Goal: Transaction & Acquisition: Purchase product/service

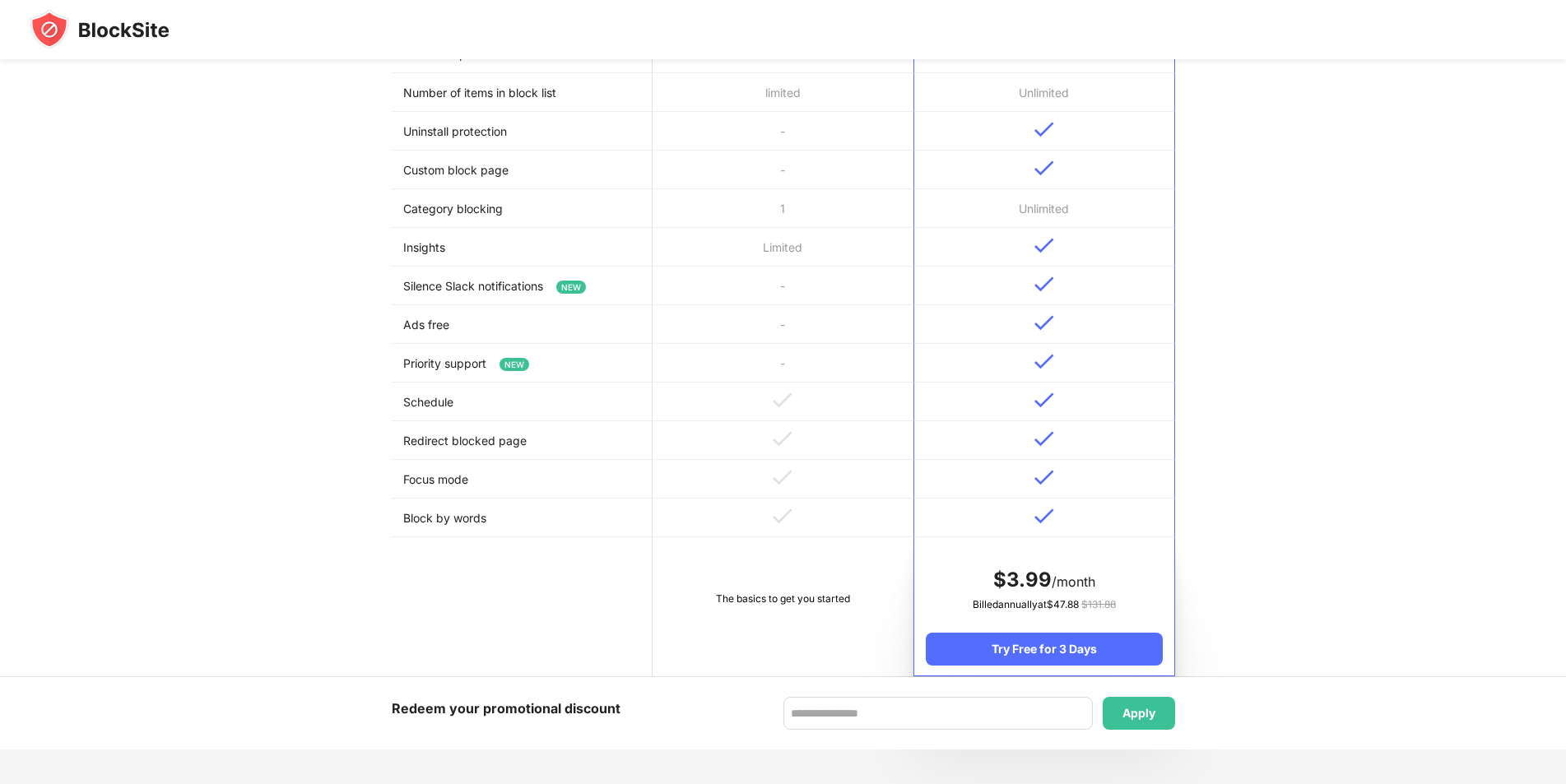
scroll to position [493, 0]
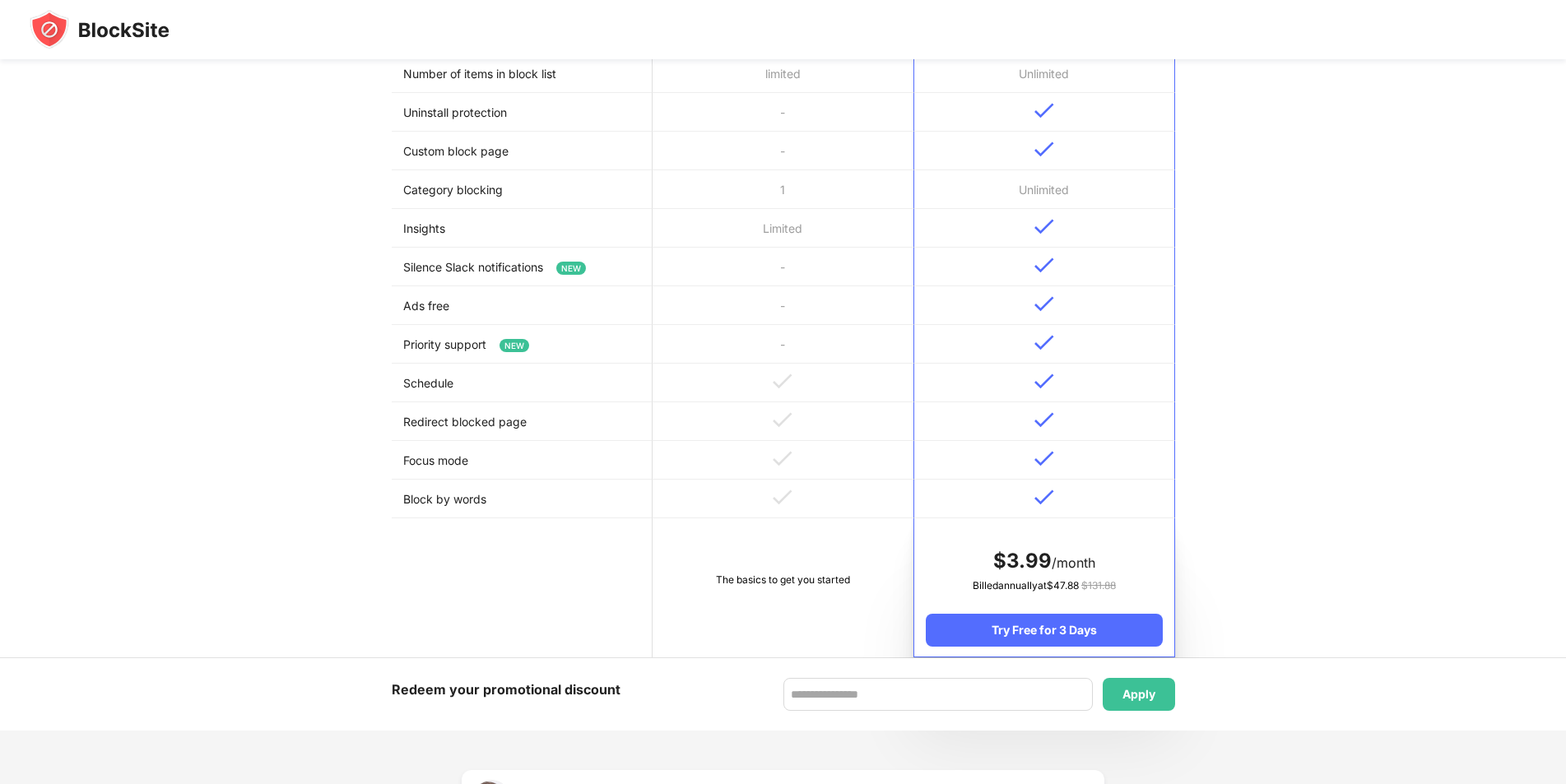
click at [729, 217] on td "Limited" at bounding box center [783, 228] width 261 height 39
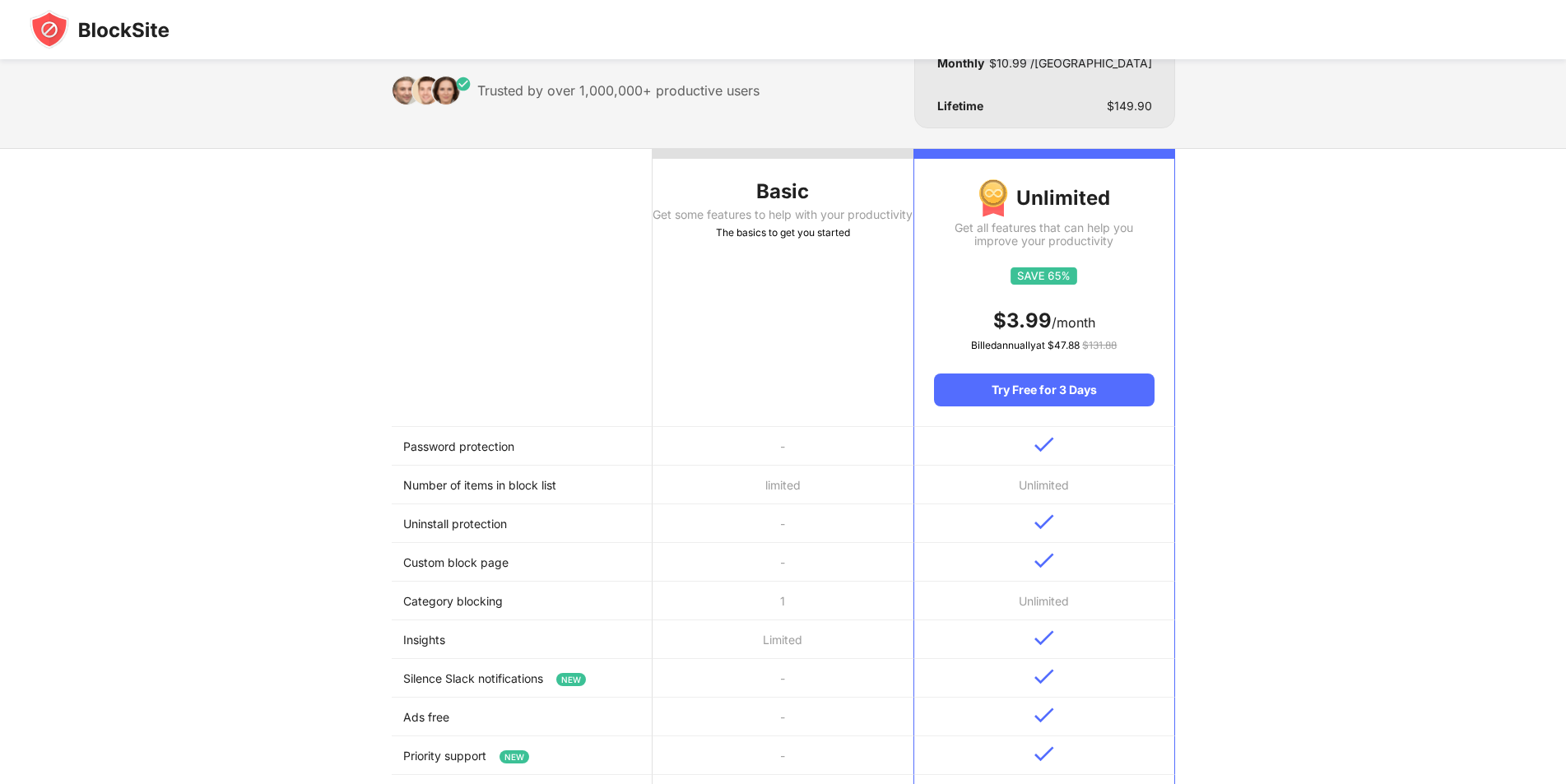
click at [730, 213] on div "Get some features to help with your productivity" at bounding box center [783, 214] width 261 height 13
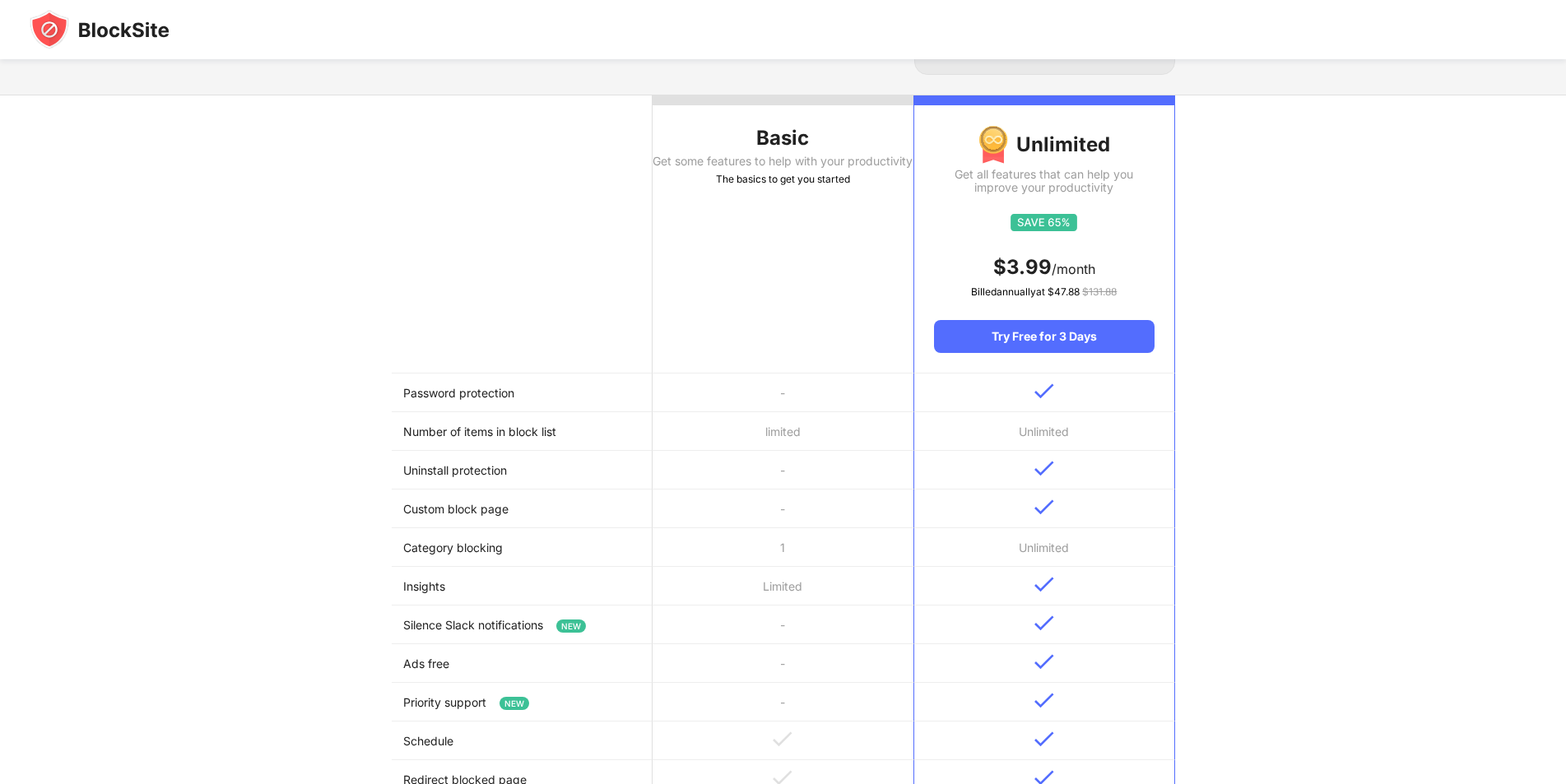
scroll to position [164, 0]
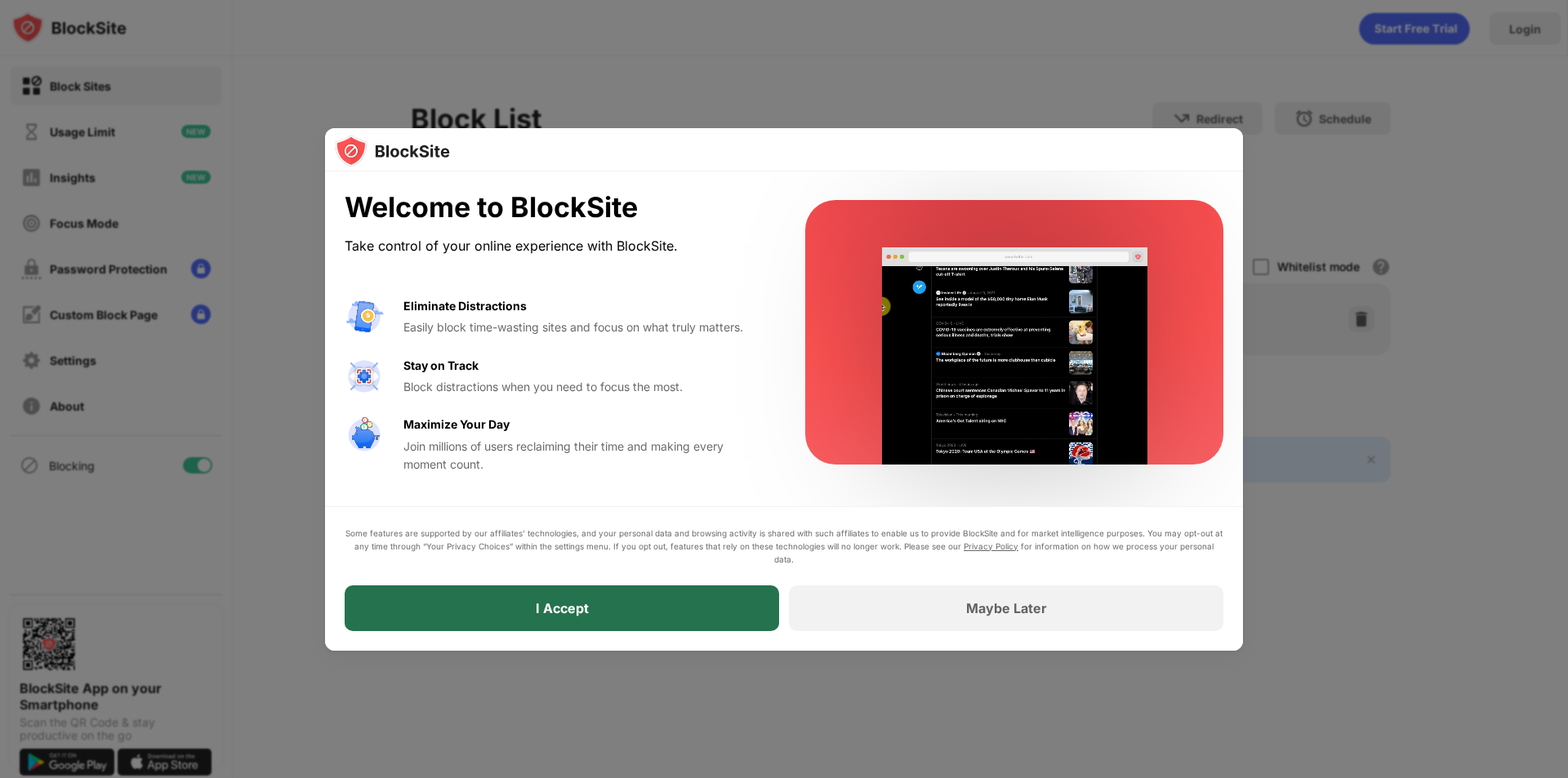
click at [685, 606] on div "I Accept" at bounding box center [561, 608] width 435 height 45
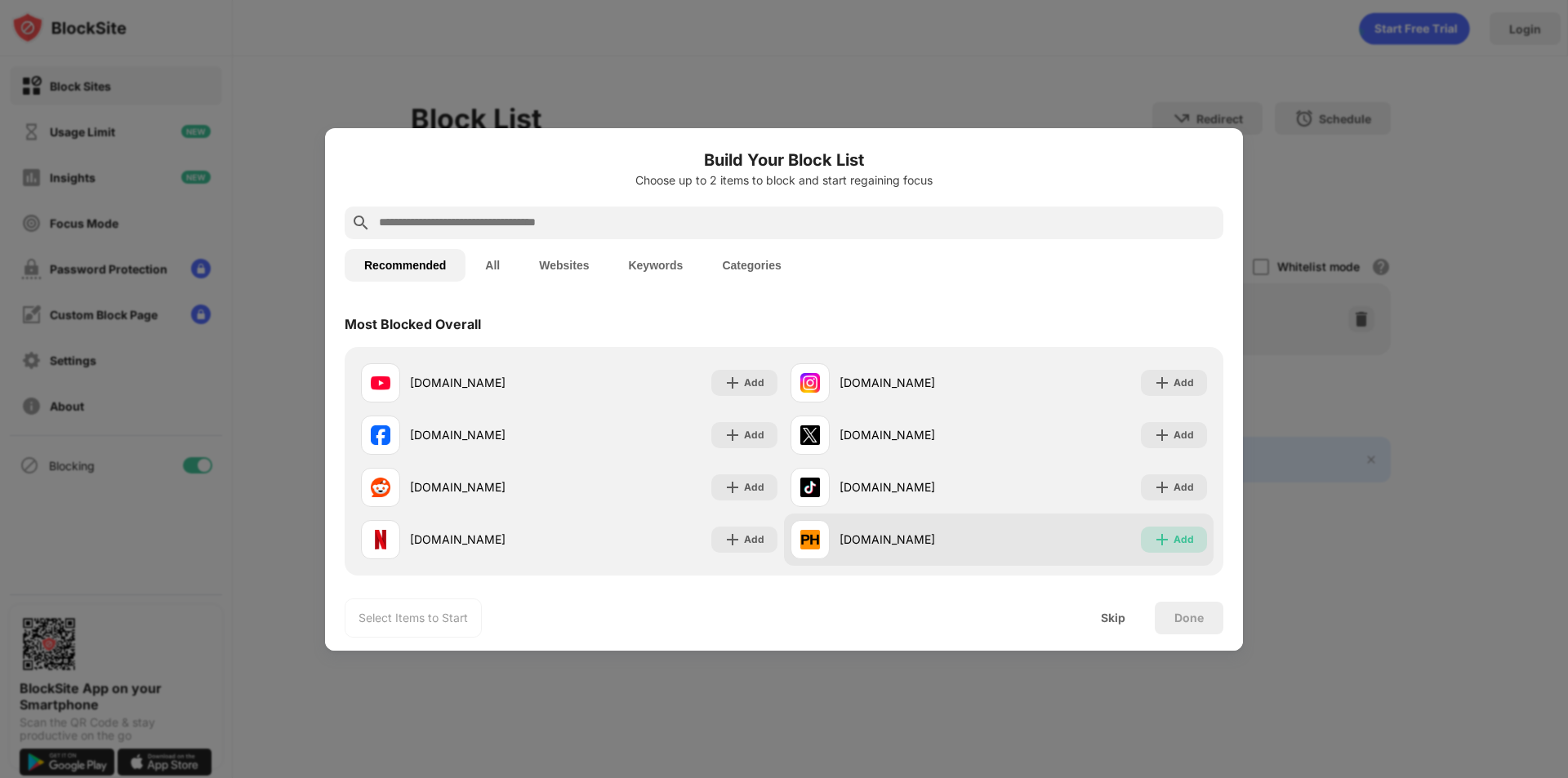
click at [1154, 540] on img at bounding box center [1162, 539] width 17 height 17
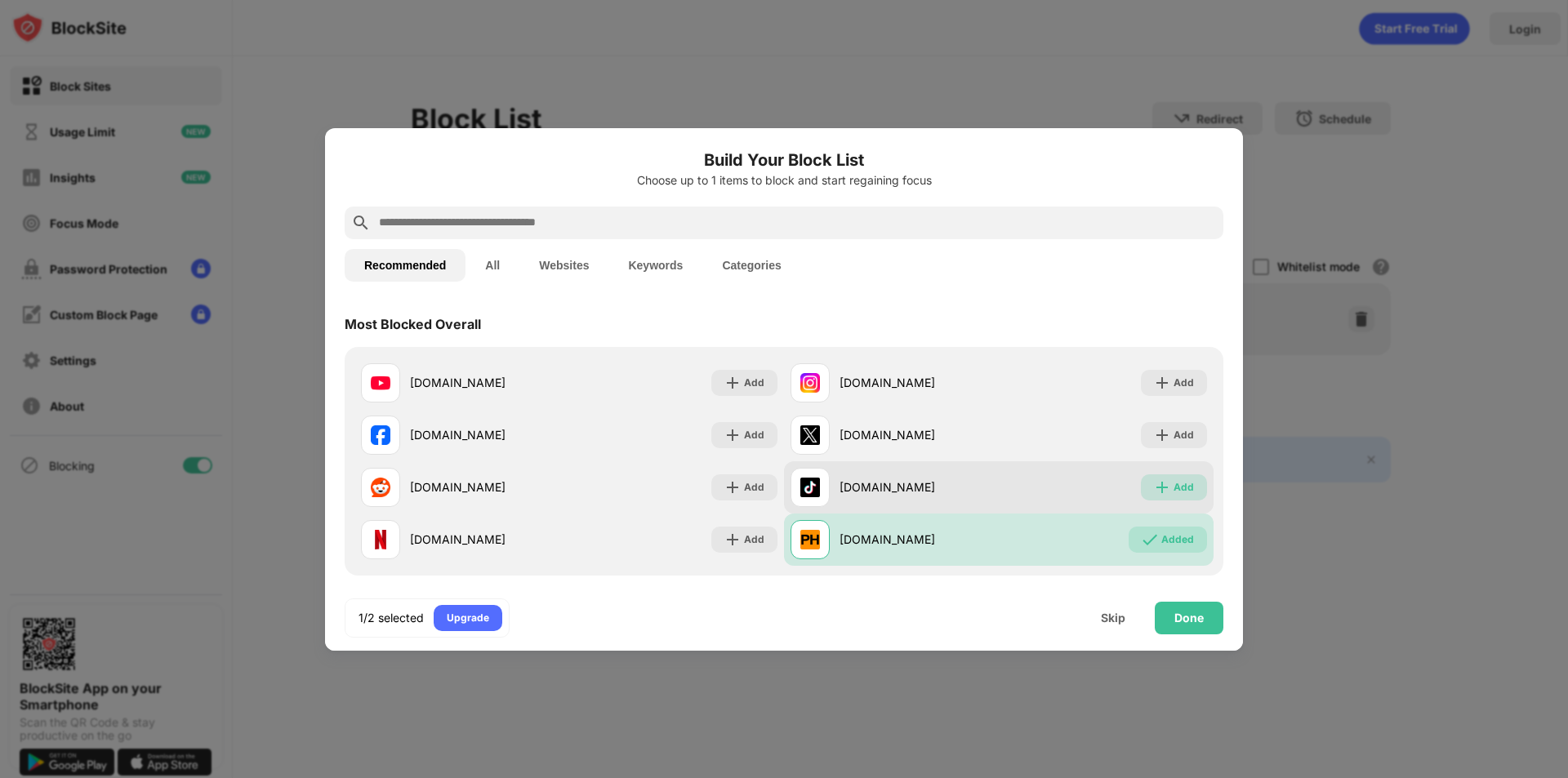
click at [1157, 494] on img at bounding box center [1162, 487] width 17 height 17
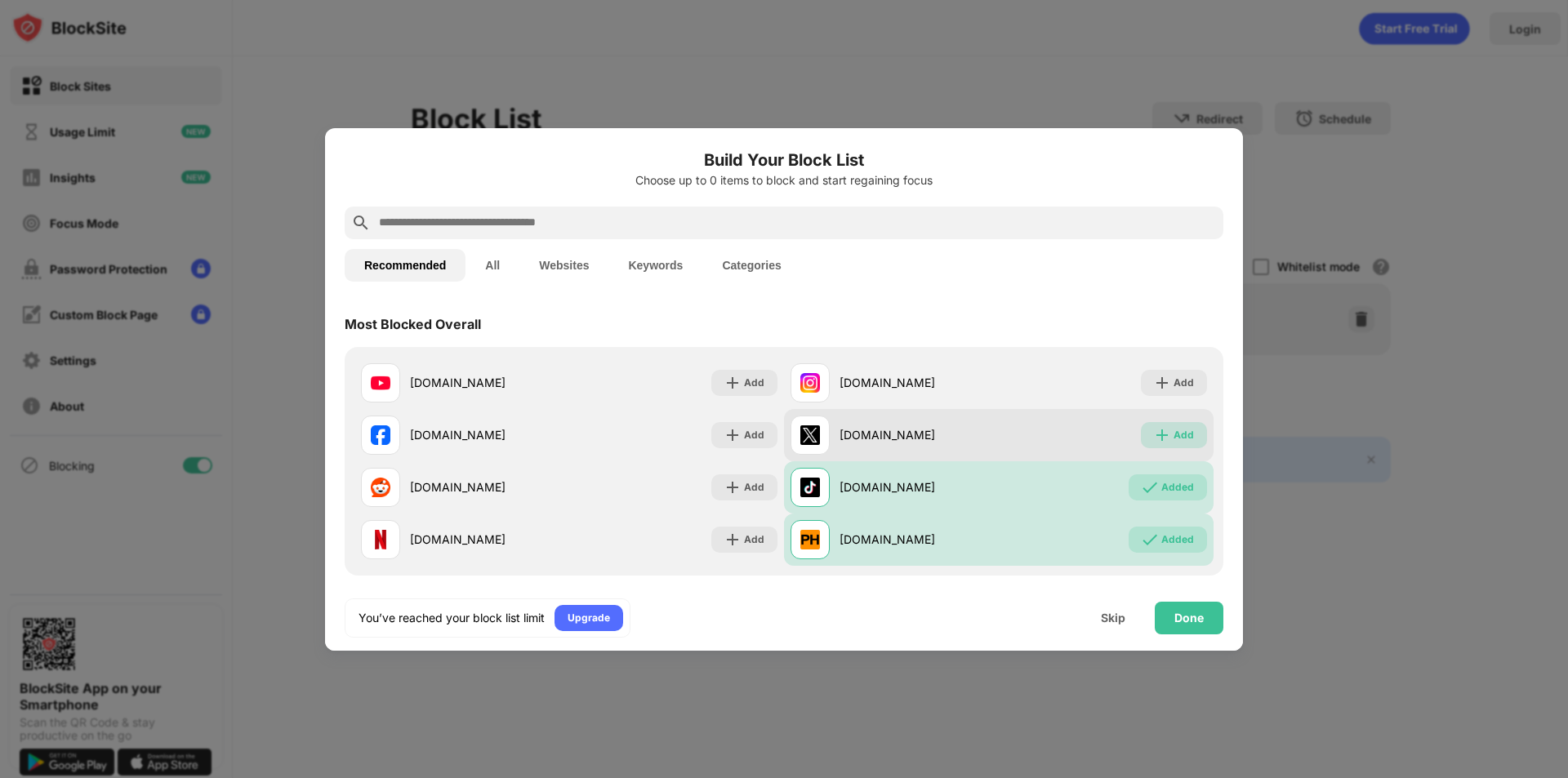
click at [1174, 437] on div "Add" at bounding box center [1184, 435] width 20 height 17
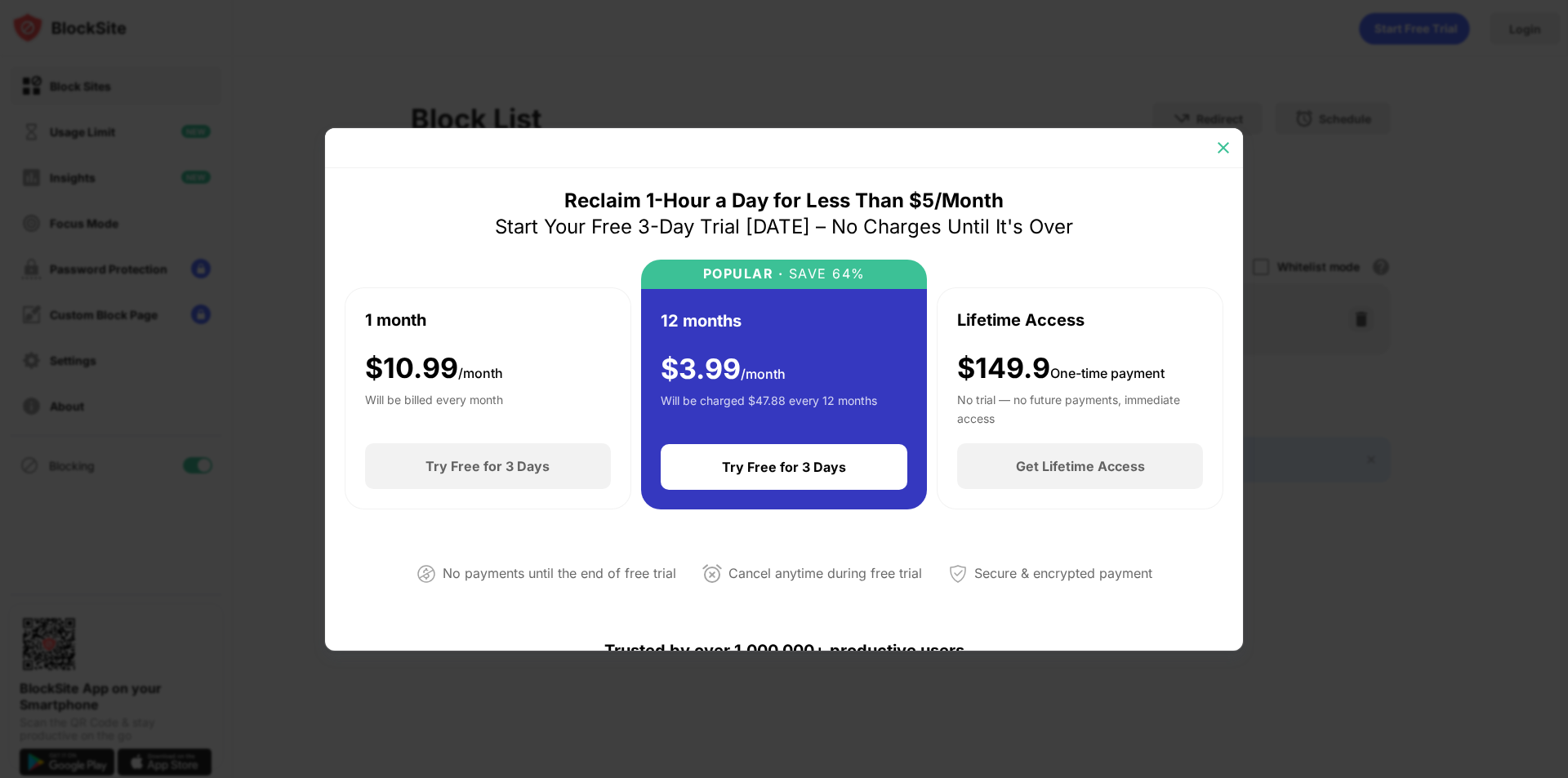
click at [1229, 146] on img at bounding box center [1223, 147] width 17 height 17
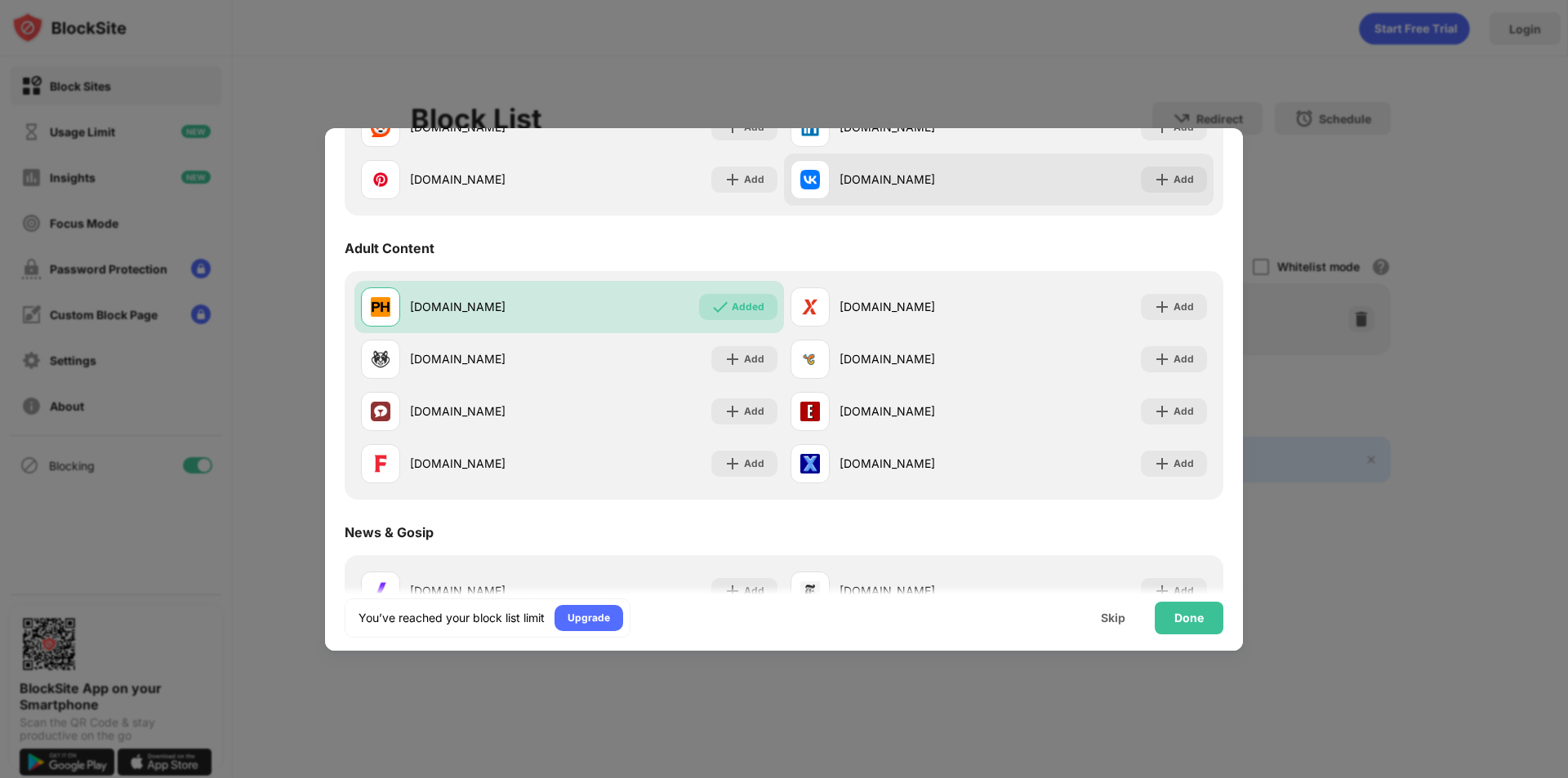
scroll to position [653, 0]
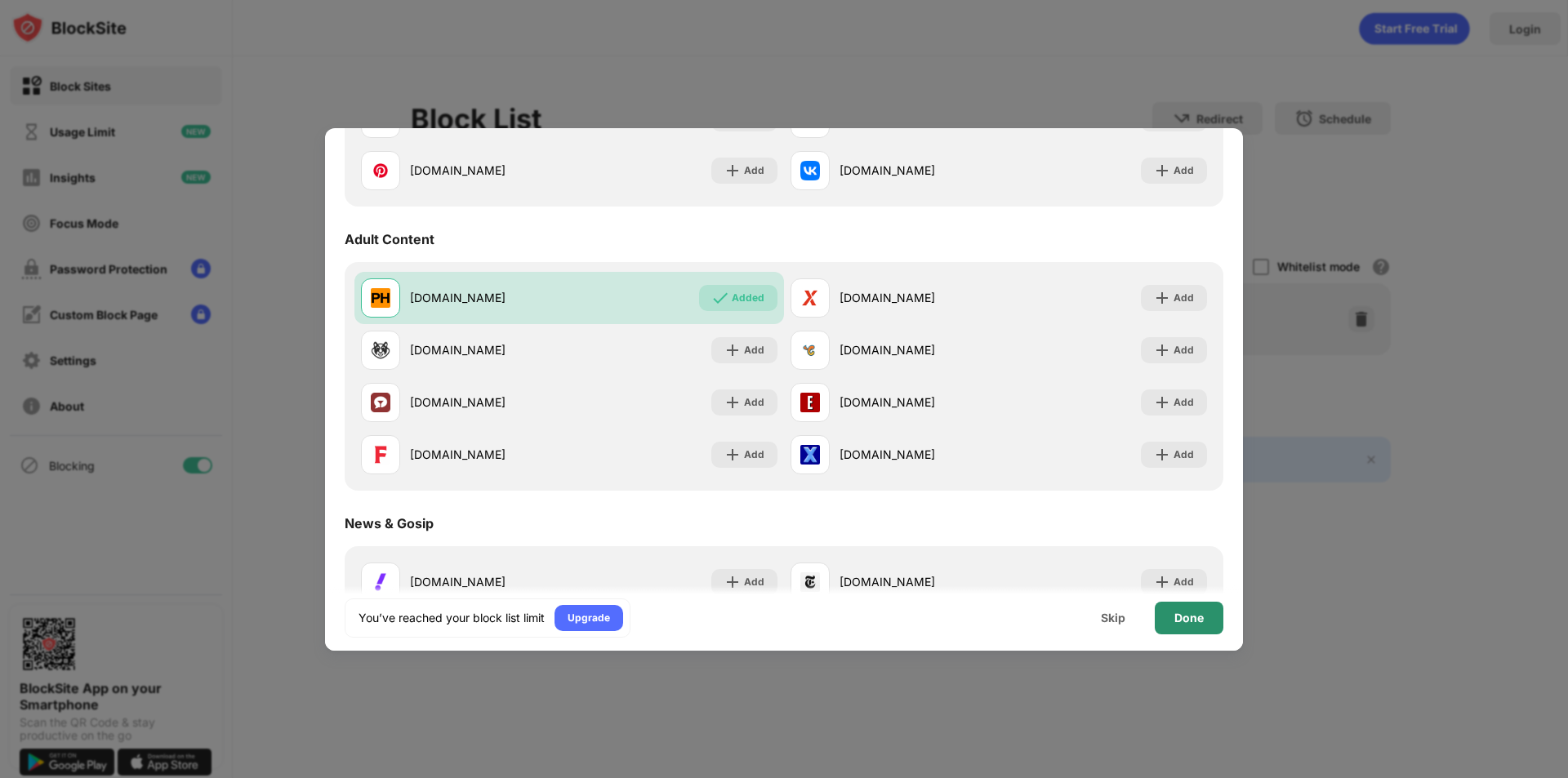
click at [1203, 608] on div "Done" at bounding box center [1189, 618] width 69 height 32
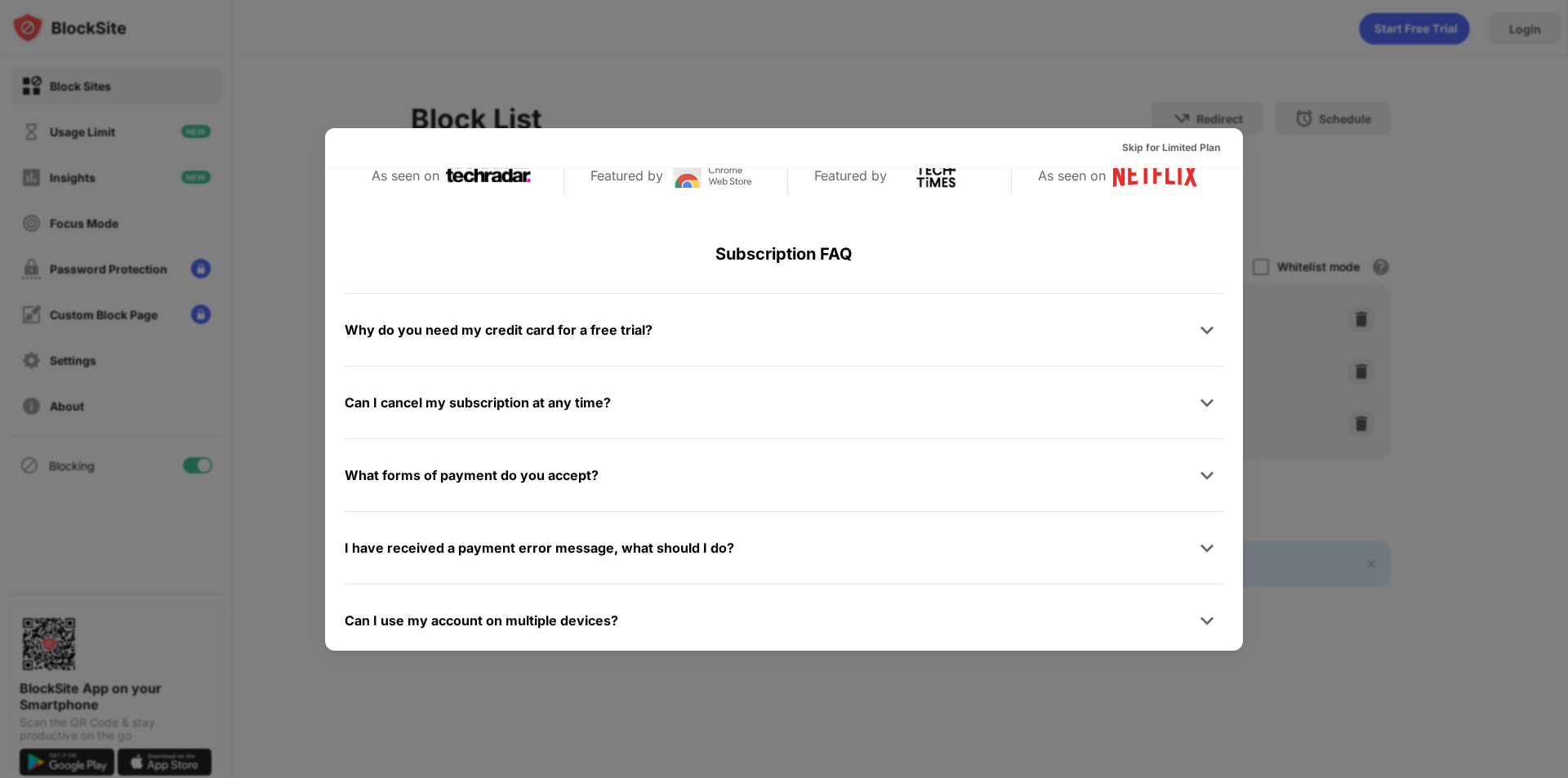
scroll to position [796, 0]
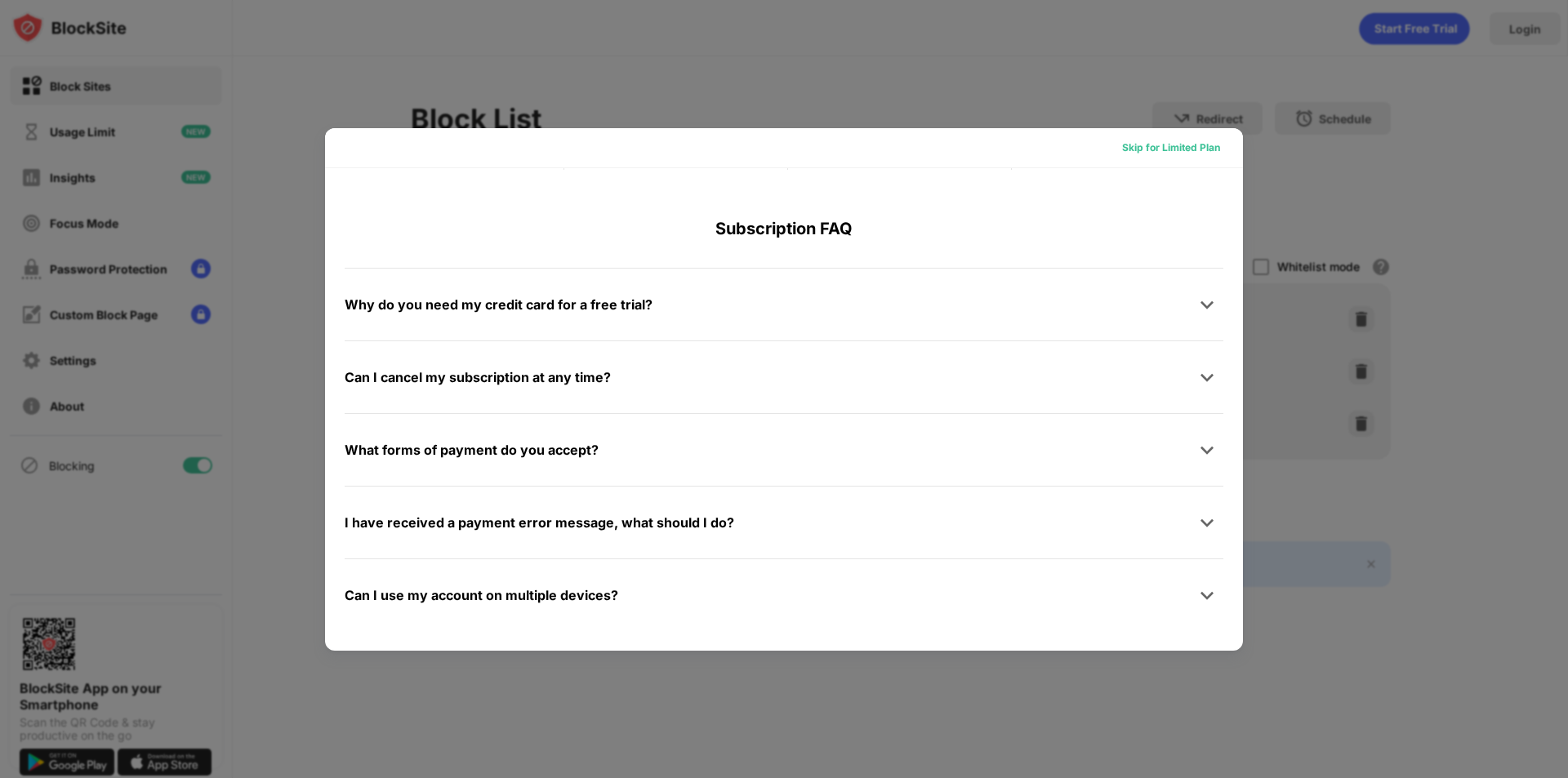
click at [1147, 145] on div "Skip for Limited Plan" at bounding box center [1171, 147] width 98 height 17
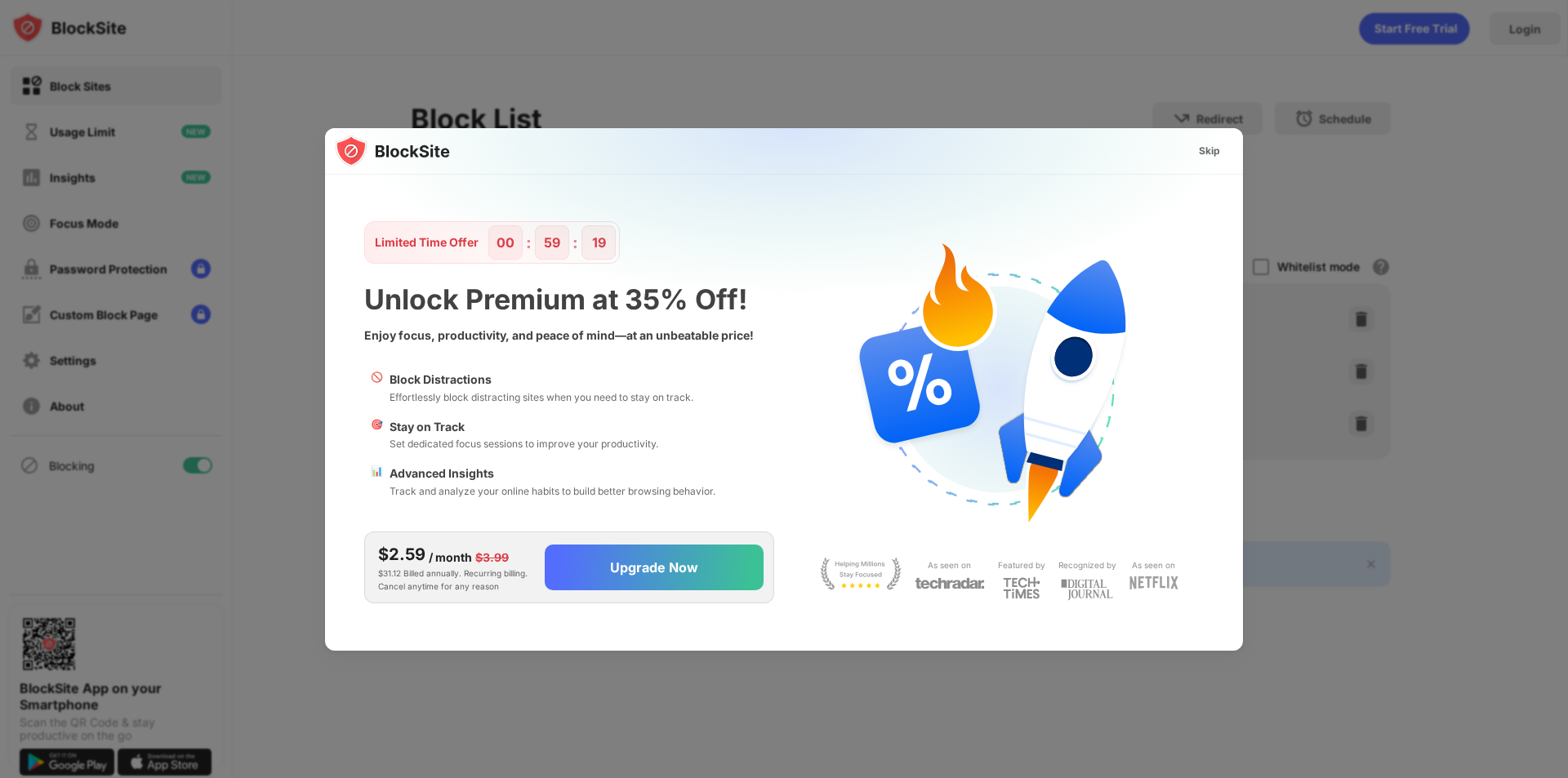
scroll to position [0, 0]
click at [1205, 144] on div "Skip" at bounding box center [1210, 151] width 21 height 17
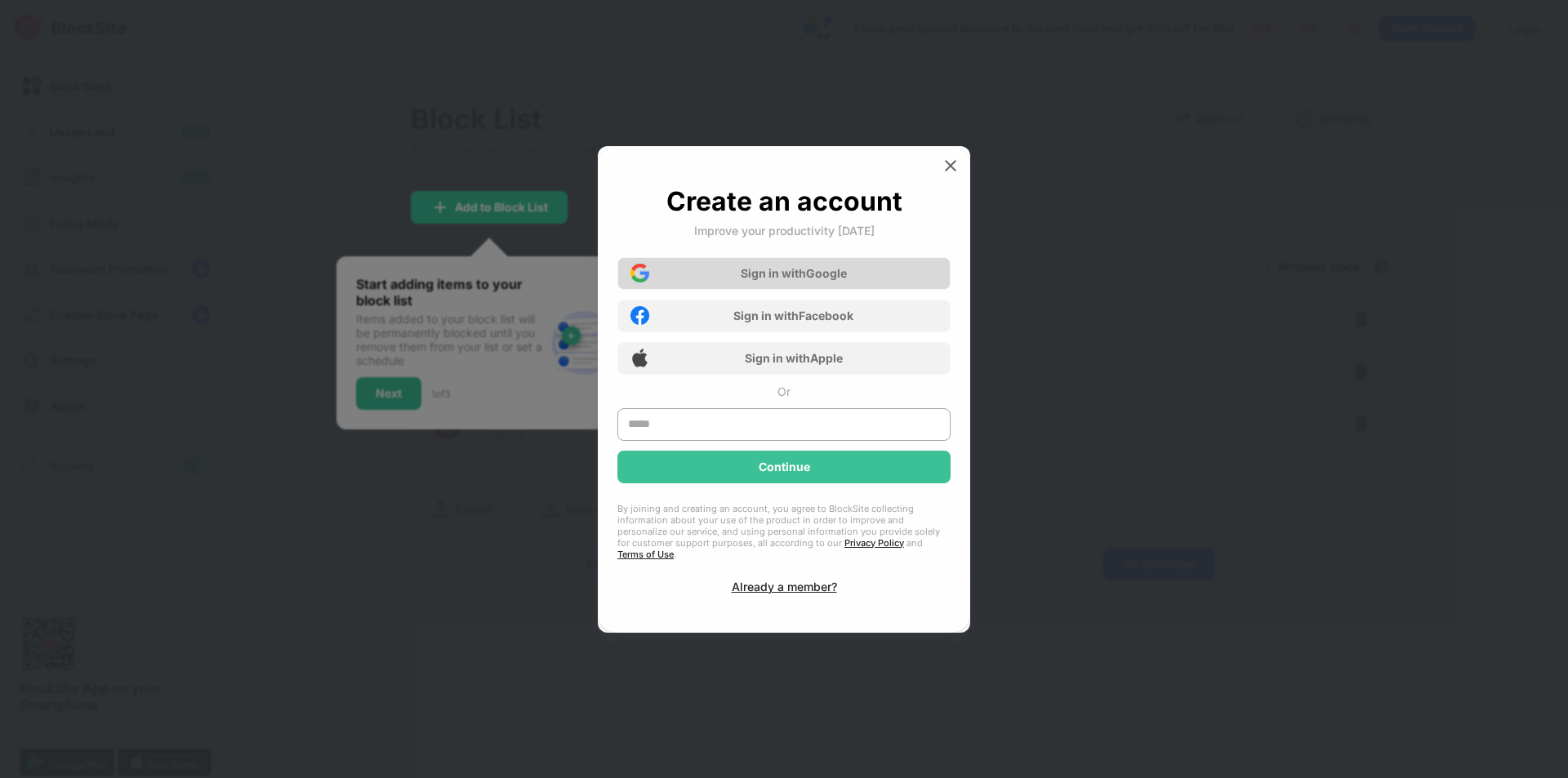
click at [802, 280] on div "Sign in with Google" at bounding box center [794, 274] width 106 height 14
click at [812, 280] on div "Sign in with Google" at bounding box center [794, 274] width 106 height 14
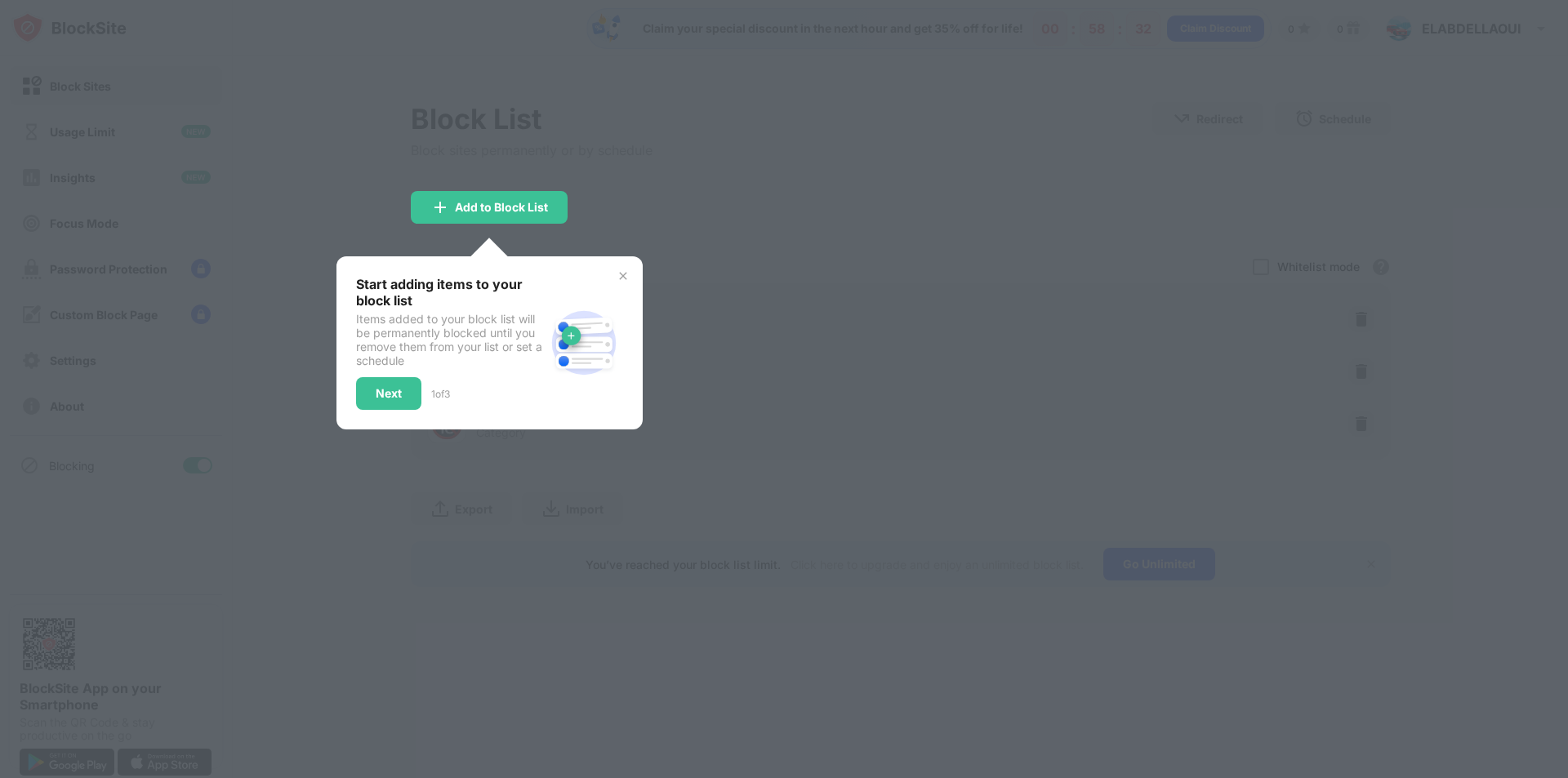
click at [619, 278] on img at bounding box center [623, 275] width 13 height 13
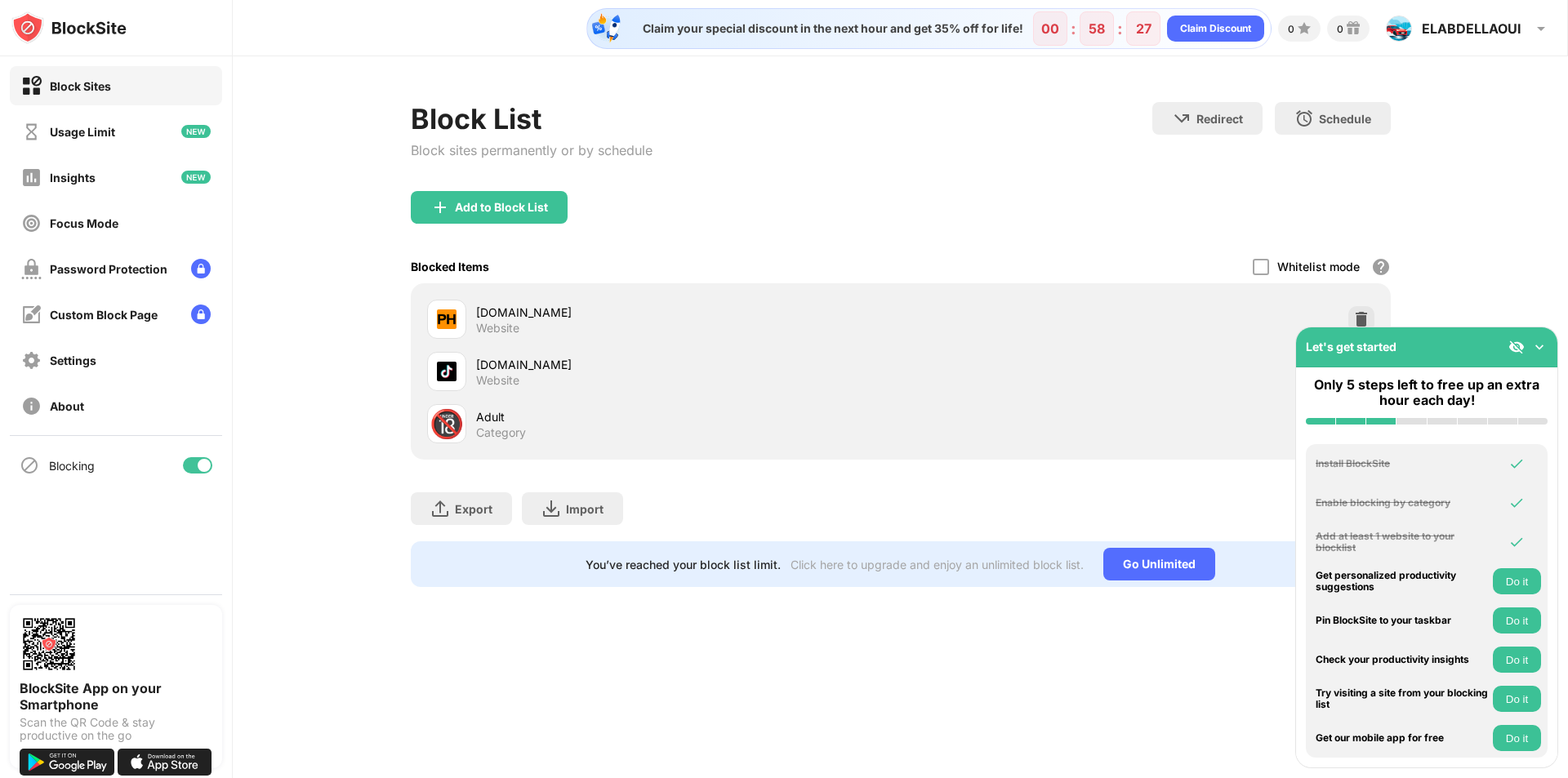
click at [1538, 344] on img at bounding box center [1539, 347] width 17 height 17
